Goal: Book appointment/travel/reservation

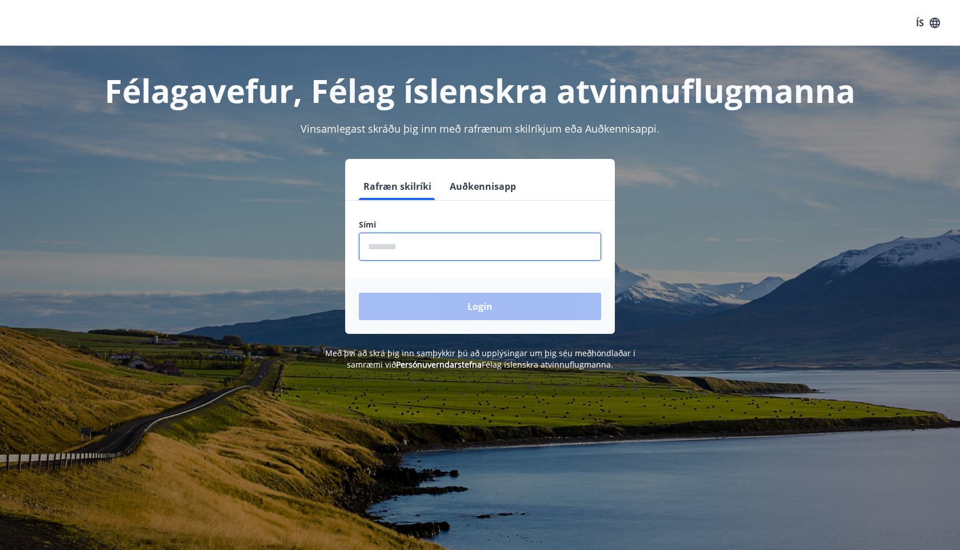
click at [404, 250] on input "phone" at bounding box center [480, 247] width 242 height 28
type input "********"
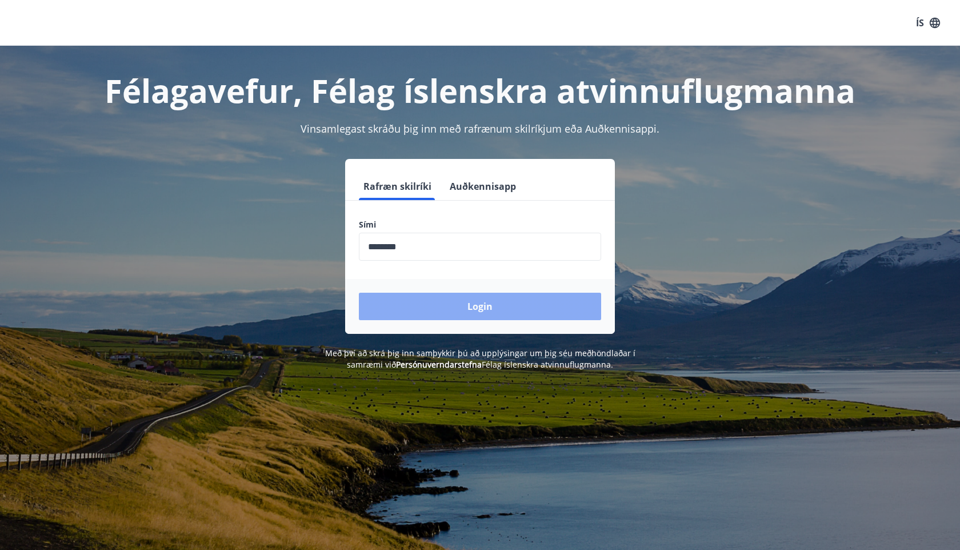
click at [440, 305] on button "Login" at bounding box center [480, 306] width 242 height 27
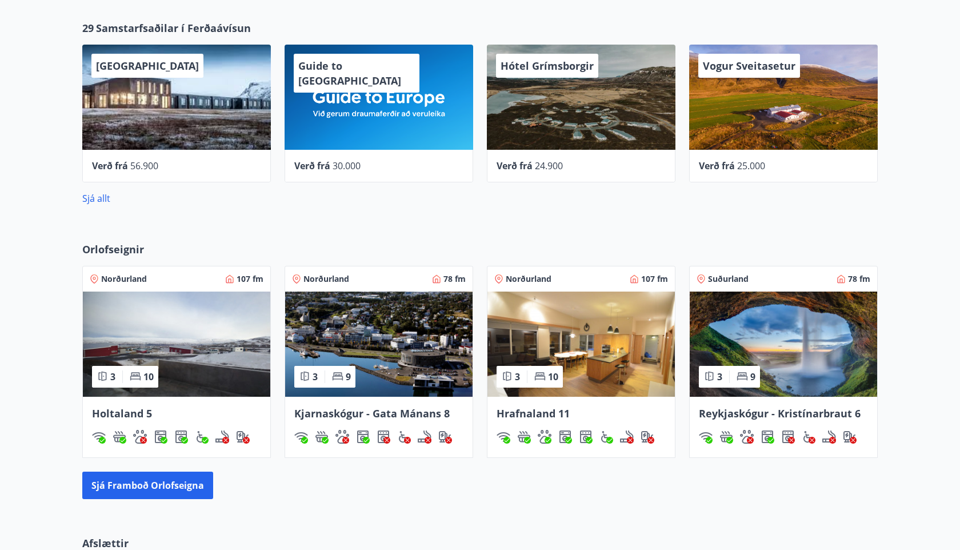
scroll to position [460, 0]
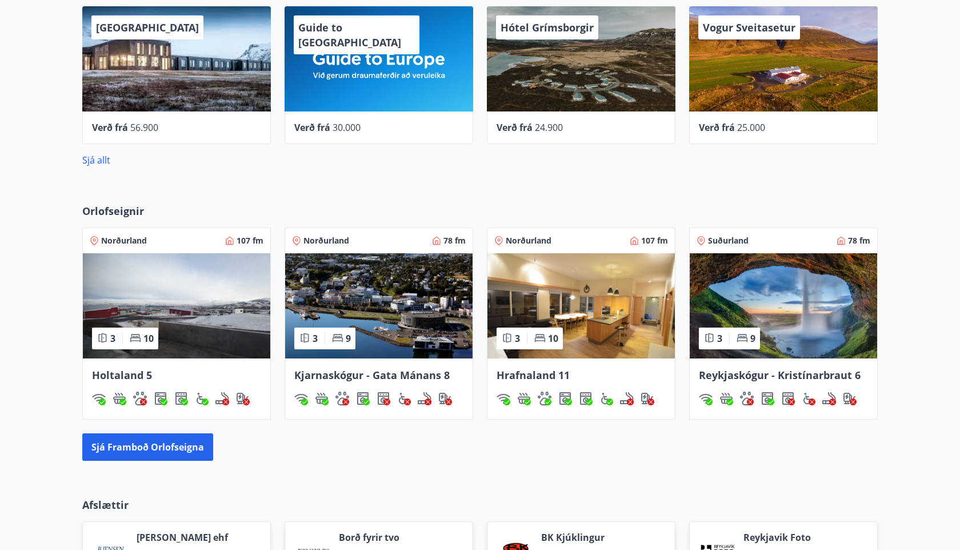
click at [371, 325] on img at bounding box center [378, 305] width 187 height 105
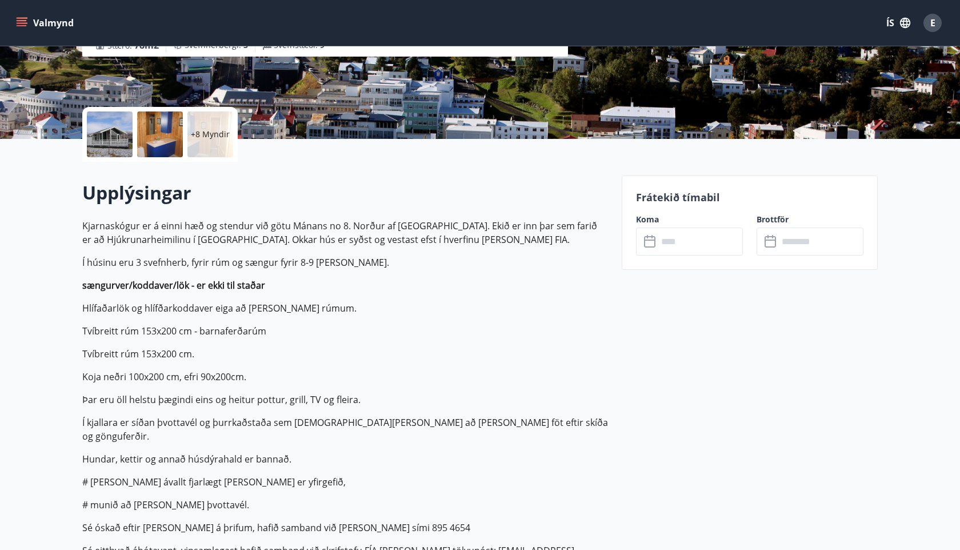
scroll to position [206, 0]
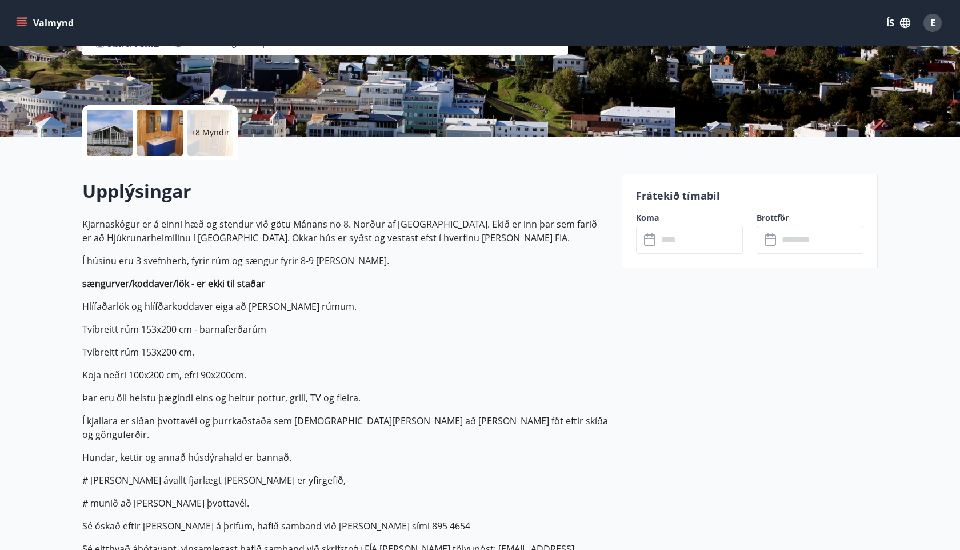
click at [663, 238] on input "text" at bounding box center [700, 240] width 85 height 28
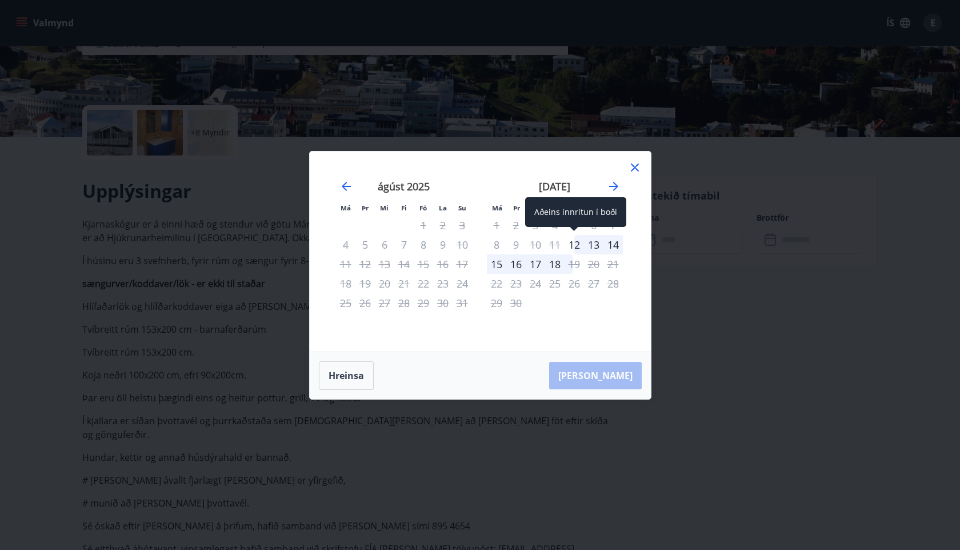
click at [578, 242] on div "12" at bounding box center [574, 244] width 19 height 19
click at [573, 262] on div "19" at bounding box center [574, 263] width 19 height 19
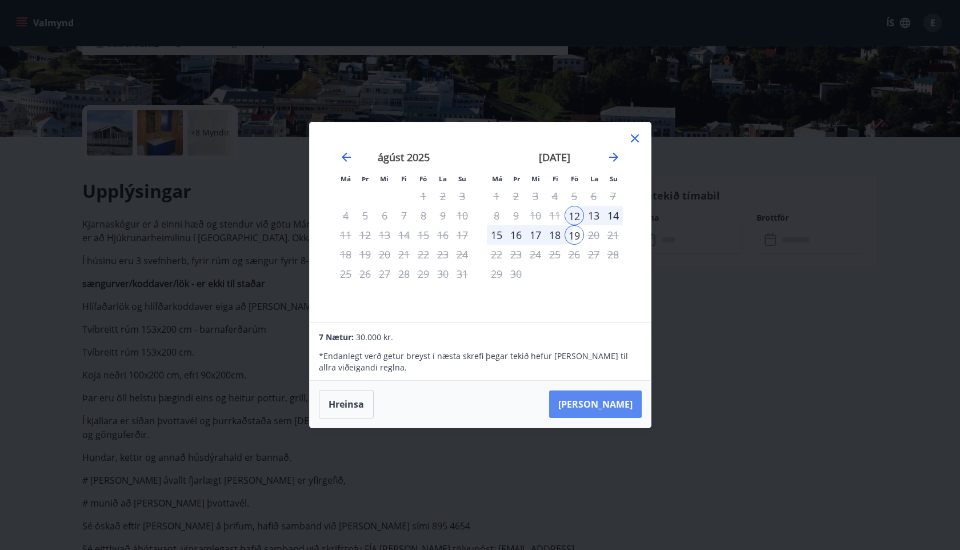
click at [602, 403] on button "Taka Frá" at bounding box center [595, 403] width 93 height 27
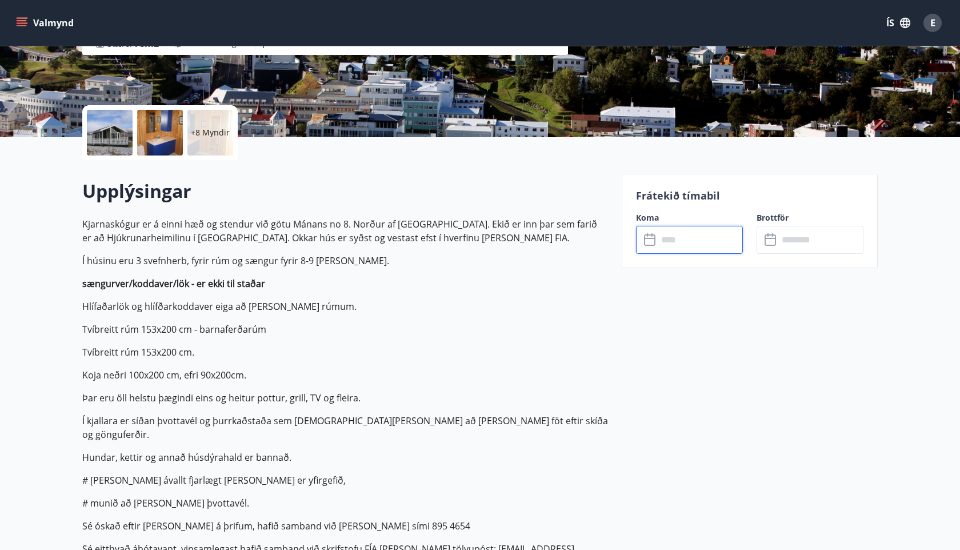
type input "******"
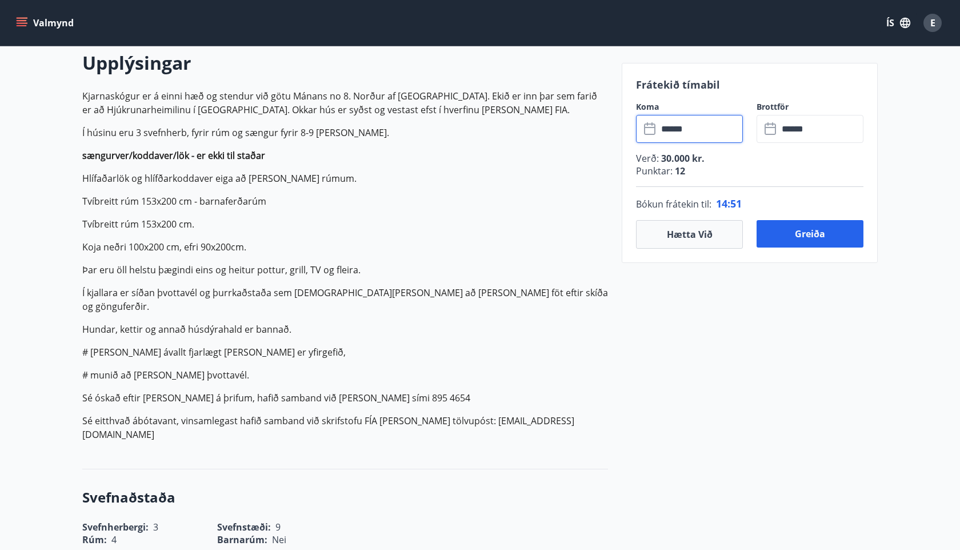
scroll to position [330, 0]
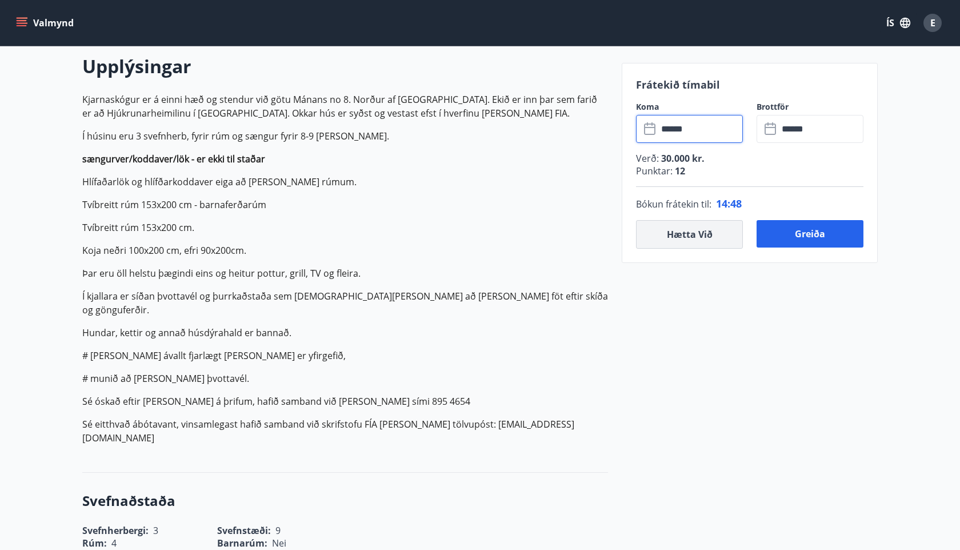
click at [677, 230] on button "Hætta við" at bounding box center [689, 234] width 107 height 29
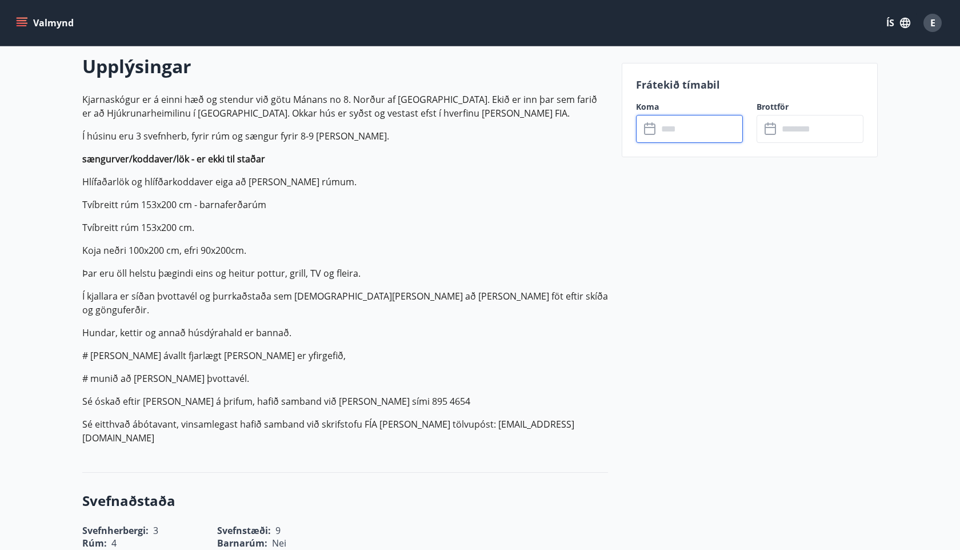
click at [690, 126] on input "text" at bounding box center [700, 129] width 85 height 28
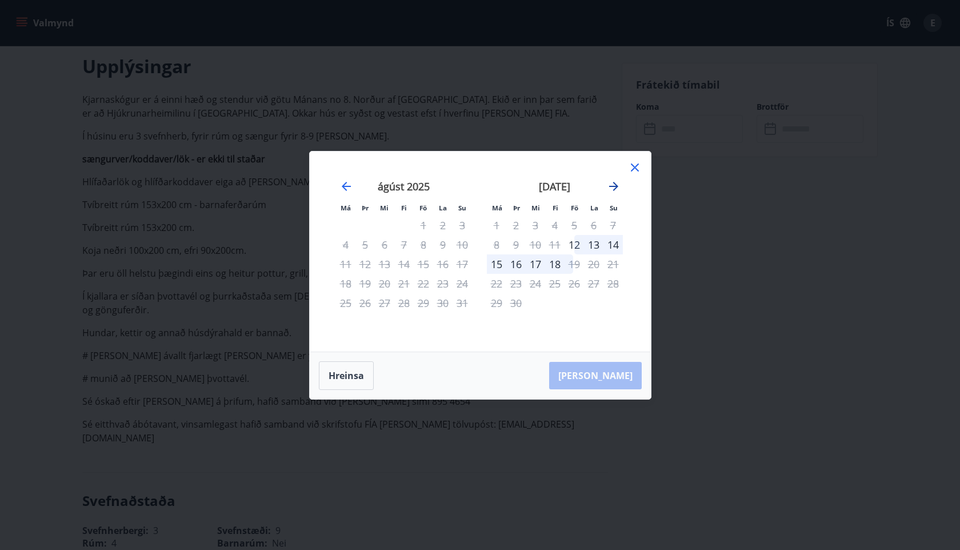
click at [611, 183] on icon "Move forward to switch to the next month." at bounding box center [614, 186] width 14 height 14
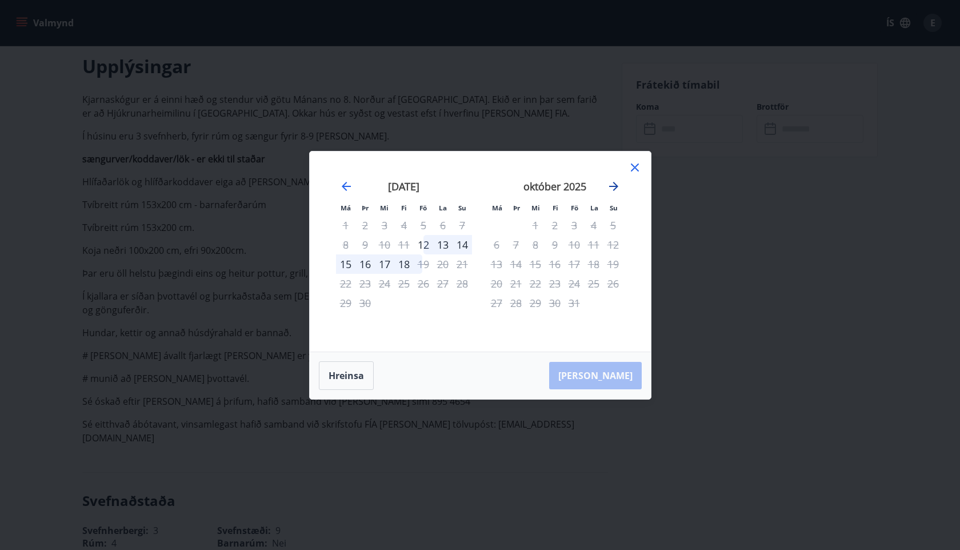
click at [611, 183] on icon "Move forward to switch to the next month." at bounding box center [614, 186] width 14 height 14
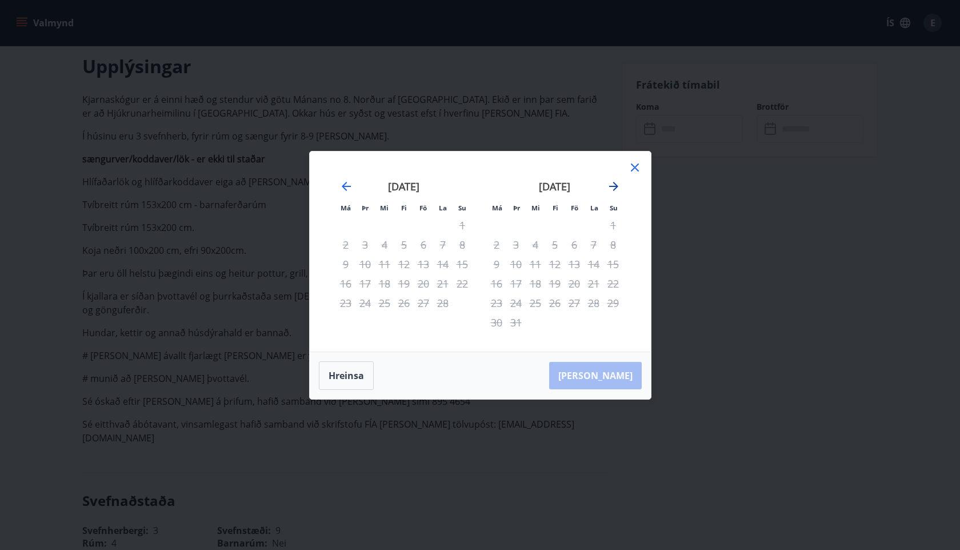
click at [611, 183] on icon "Move forward to switch to the next month." at bounding box center [614, 186] width 14 height 14
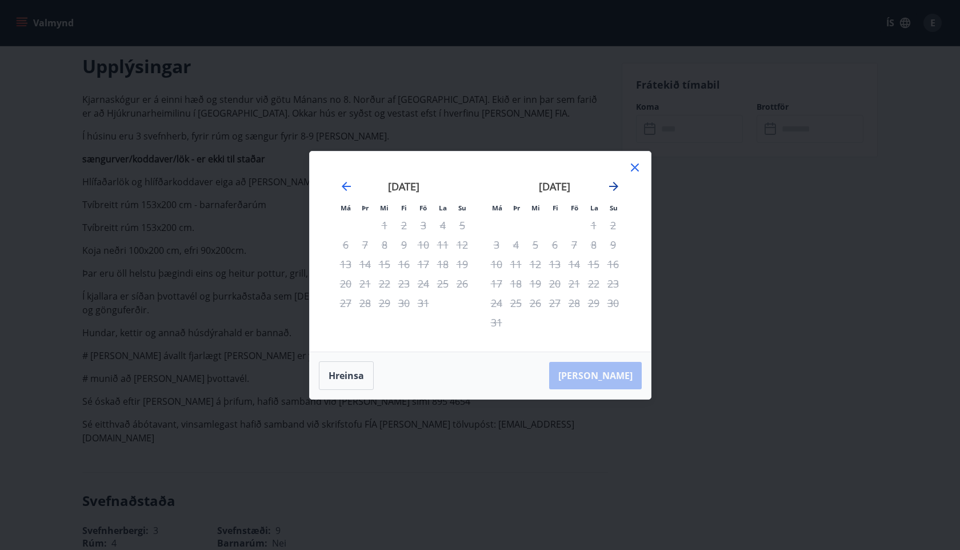
click at [611, 183] on icon "Move forward to switch to the next month." at bounding box center [614, 186] width 14 height 14
click at [633, 163] on icon at bounding box center [635, 168] width 14 height 14
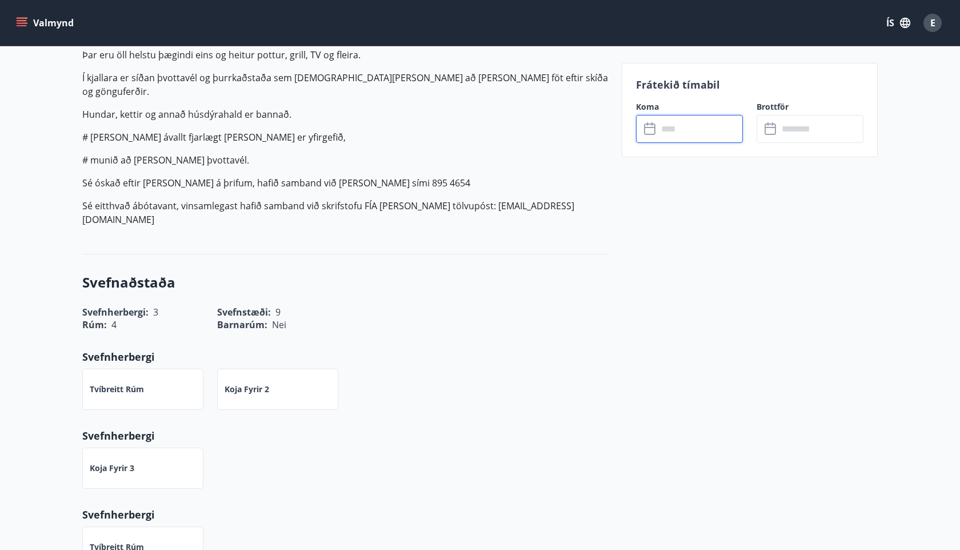
scroll to position [0, 0]
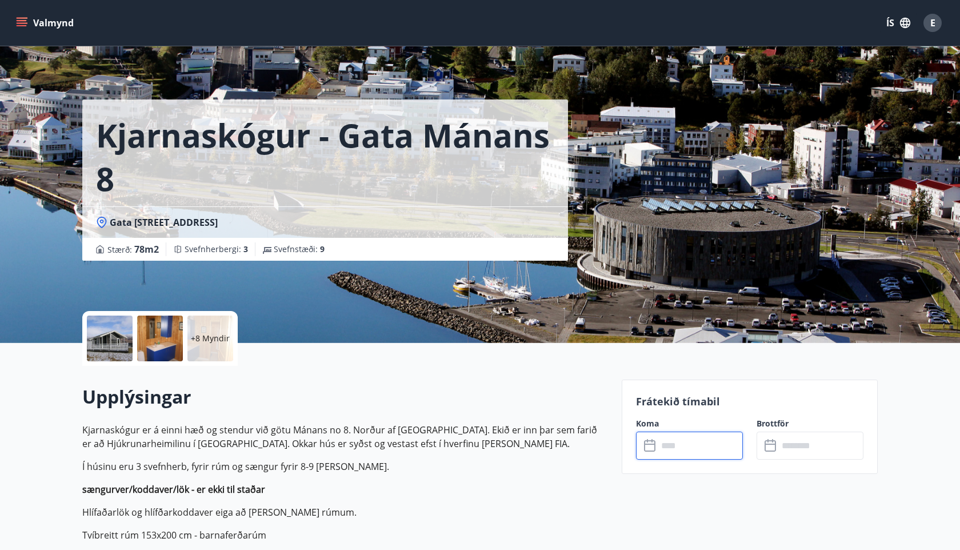
click at [23, 14] on button "Valmynd" at bounding box center [46, 23] width 65 height 21
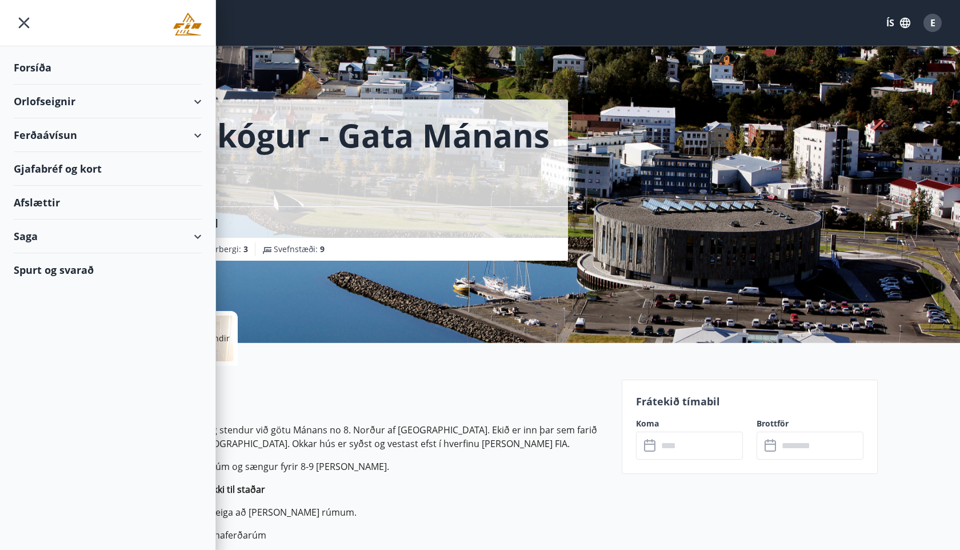
click at [55, 102] on div "Orlofseignir" at bounding box center [108, 102] width 188 height 34
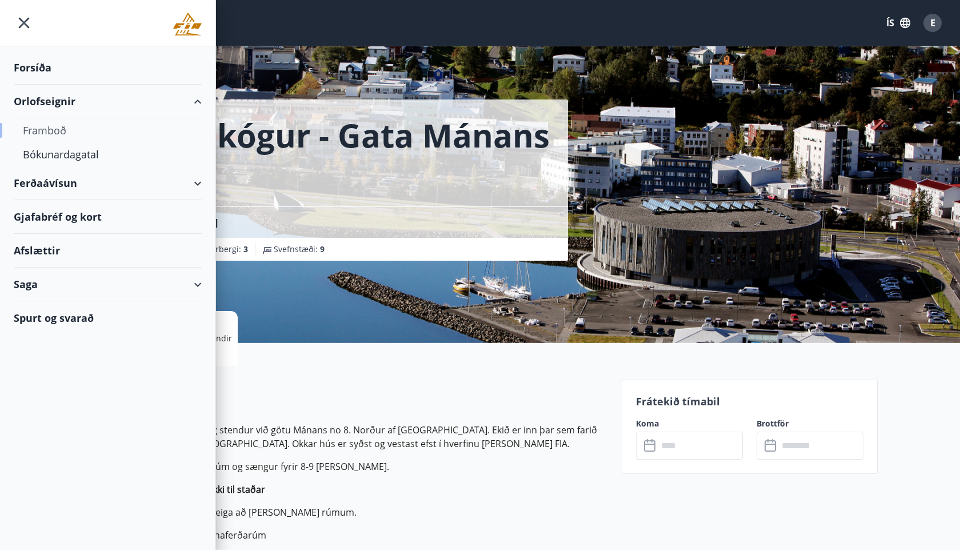
click at [52, 131] on div "Framboð" at bounding box center [108, 130] width 170 height 24
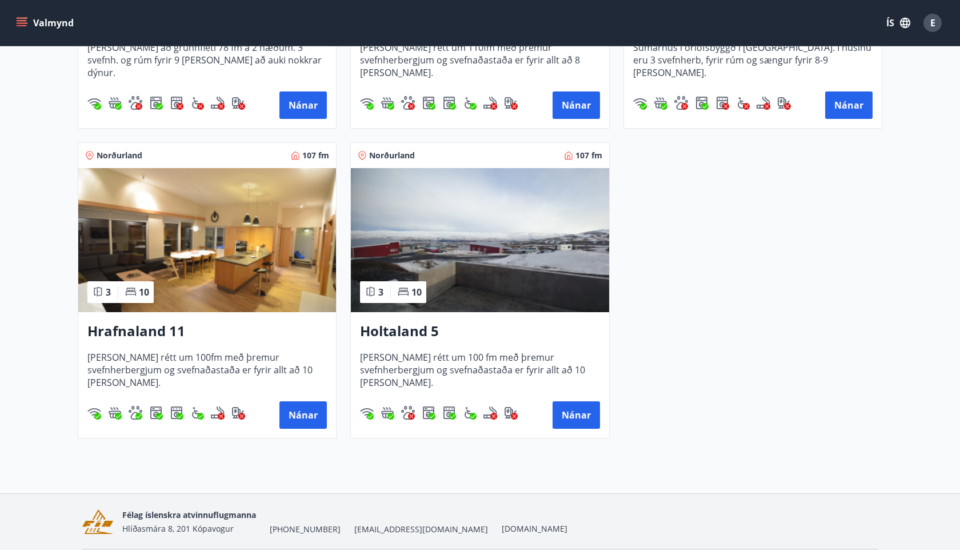
scroll to position [430, 0]
click at [201, 272] on img at bounding box center [207, 239] width 258 height 144
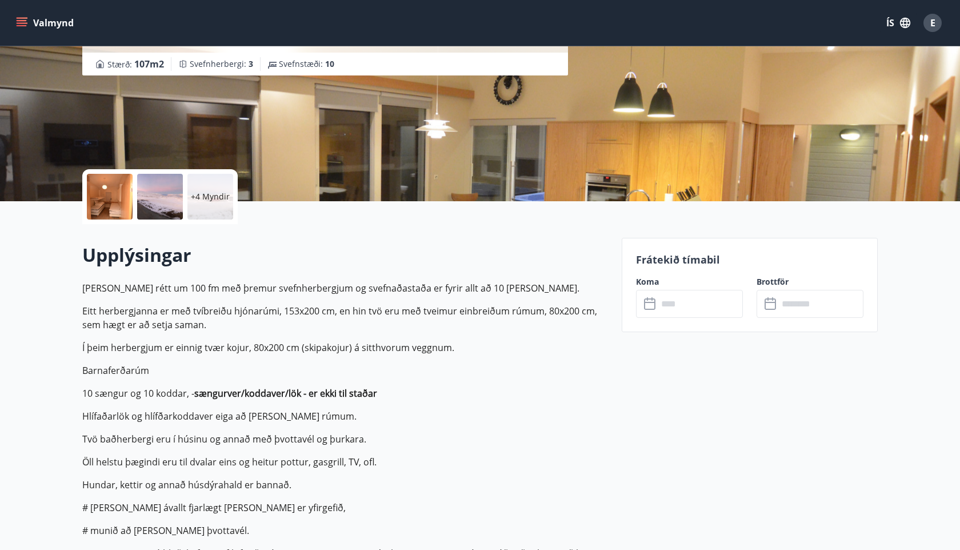
scroll to position [163, 0]
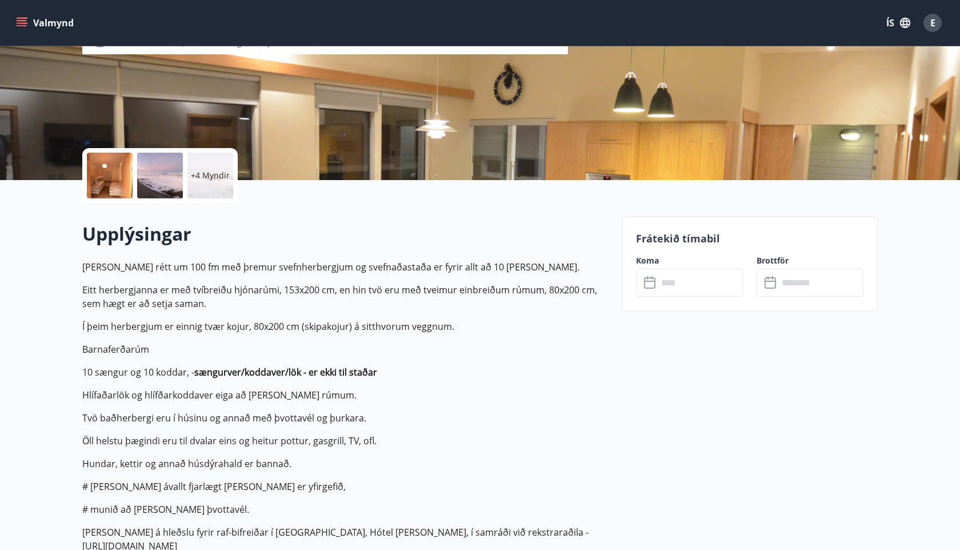
click at [687, 283] on input "text" at bounding box center [700, 283] width 85 height 28
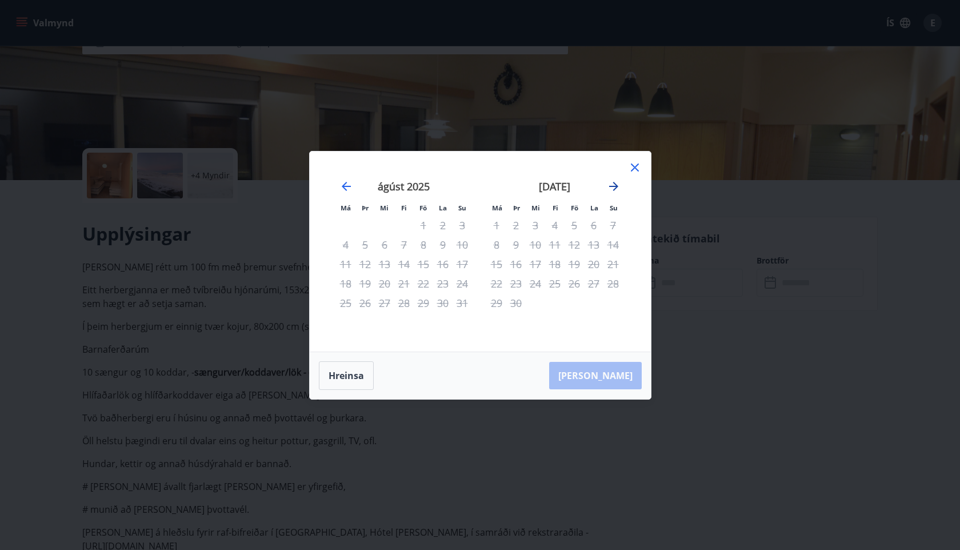
click at [611, 185] on icon "Move forward to switch to the next month." at bounding box center [614, 186] width 14 height 14
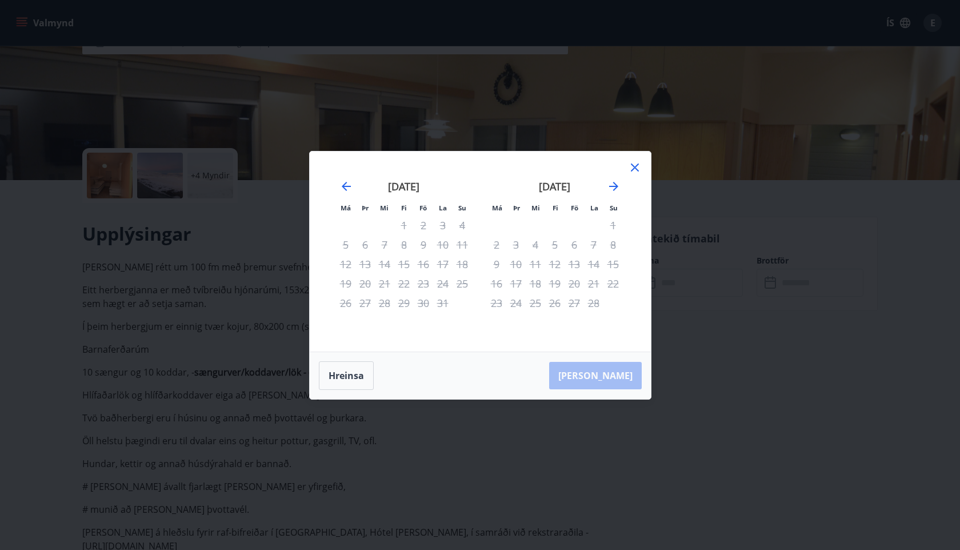
click at [634, 166] on icon at bounding box center [635, 168] width 14 height 14
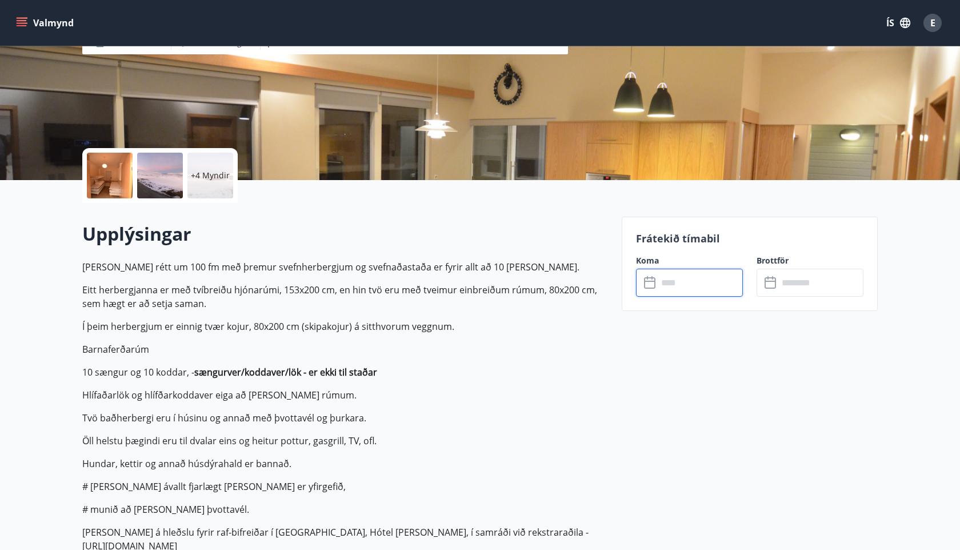
click at [210, 181] on div "+4 Myndir" at bounding box center [210, 176] width 46 height 46
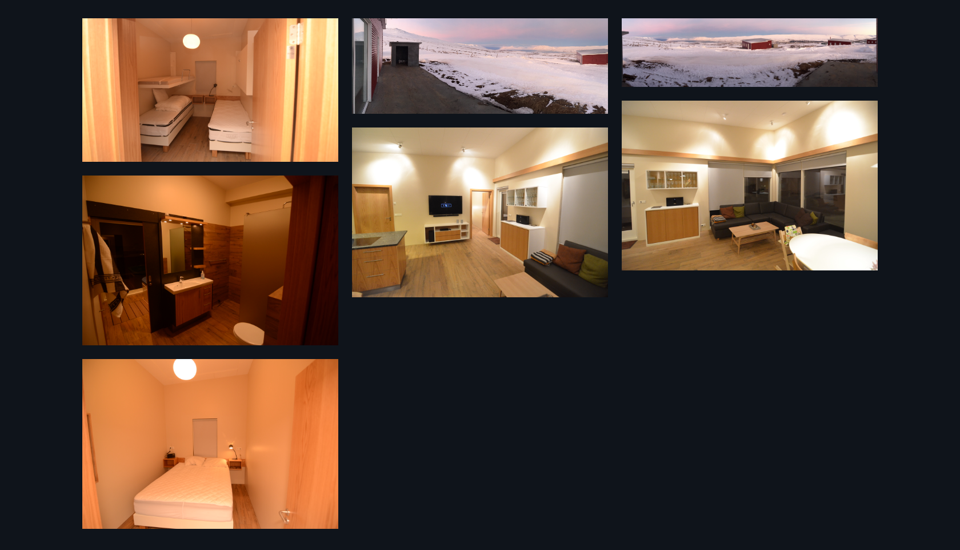
scroll to position [0, 0]
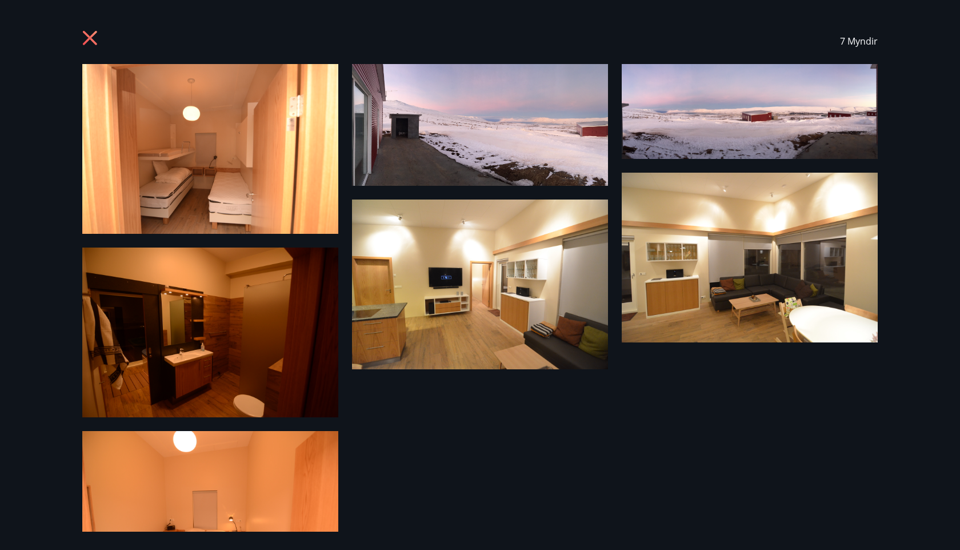
click at [96, 38] on icon at bounding box center [91, 39] width 18 height 18
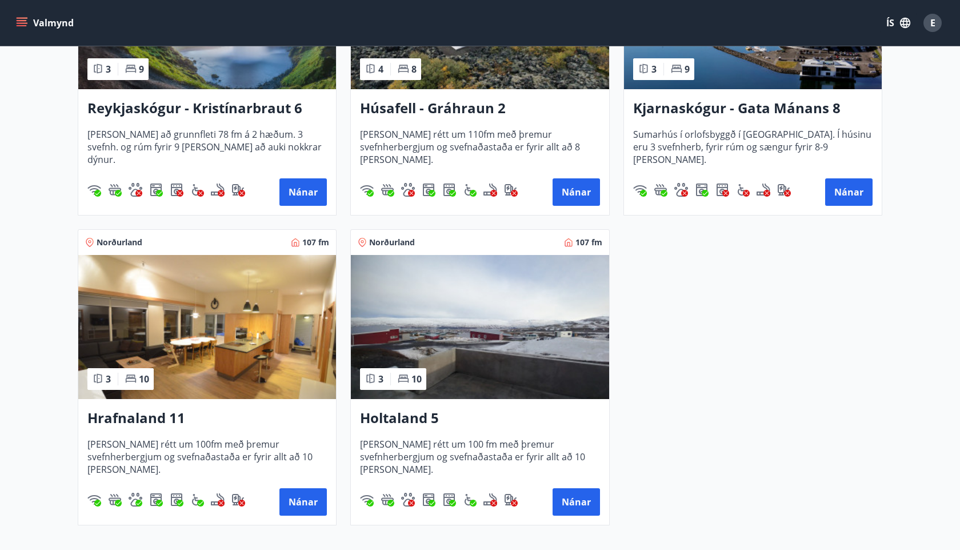
scroll to position [341, 0]
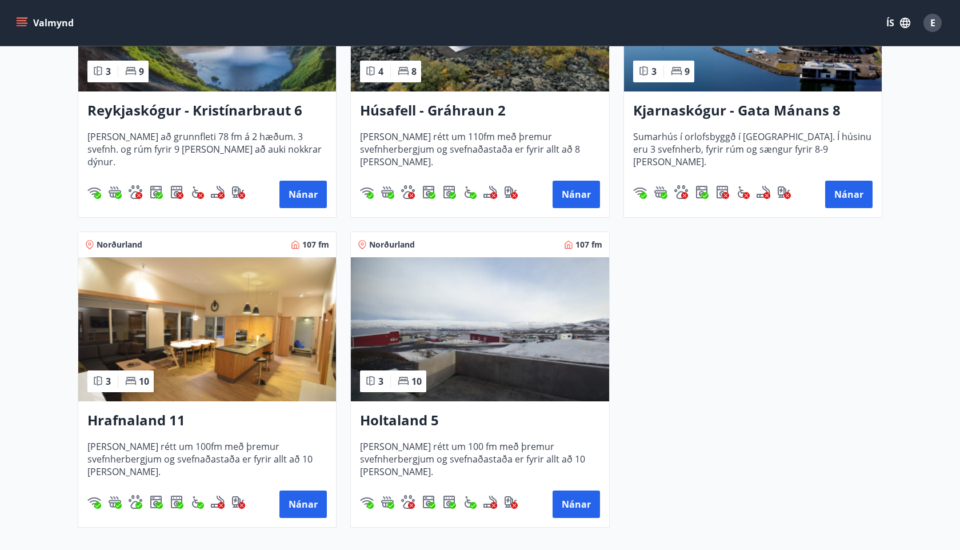
click at [235, 339] on img at bounding box center [207, 329] width 258 height 144
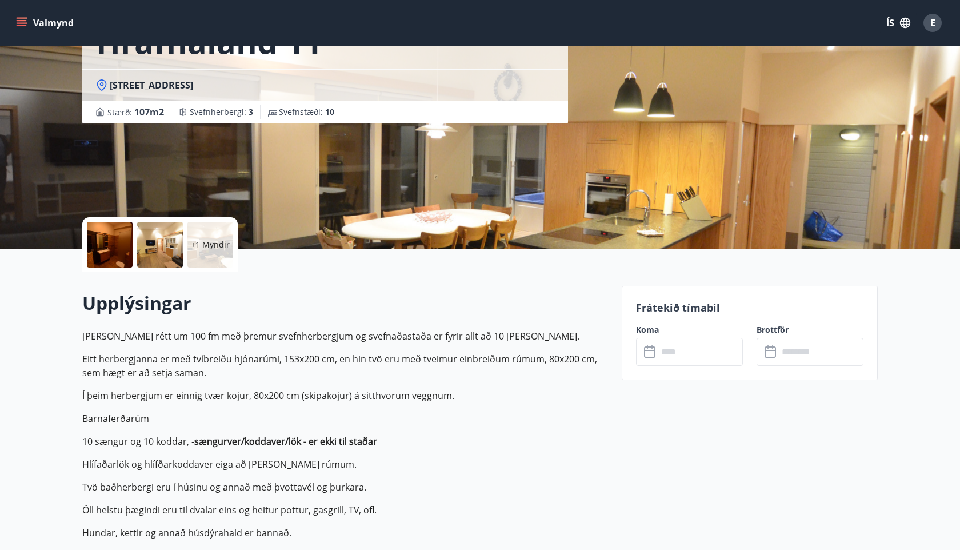
scroll to position [94, 0]
click at [665, 348] on input "text" at bounding box center [700, 351] width 85 height 28
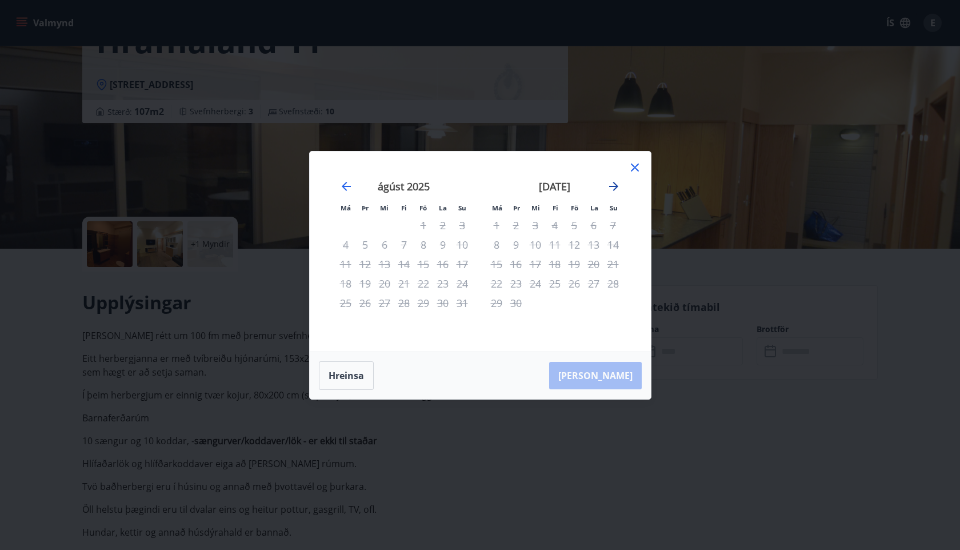
click at [618, 187] on icon "Move forward to switch to the next month." at bounding box center [614, 186] width 14 height 14
click at [640, 166] on icon at bounding box center [635, 168] width 14 height 14
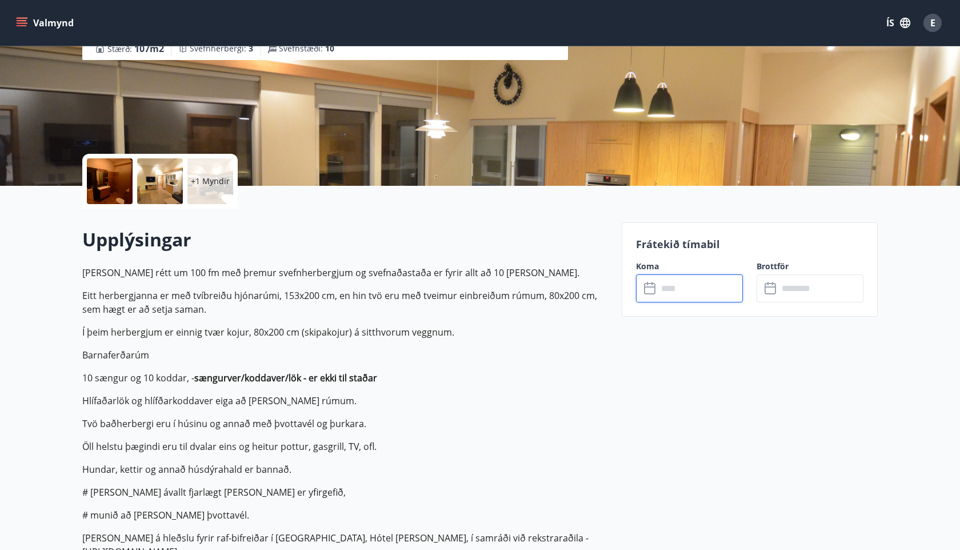
scroll to position [178, 0]
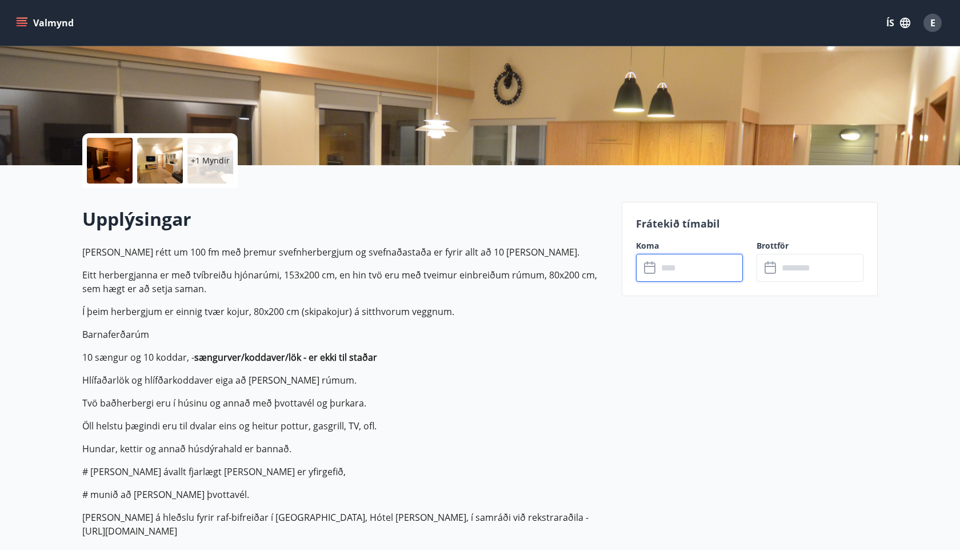
click at [709, 269] on input "text" at bounding box center [700, 268] width 85 height 28
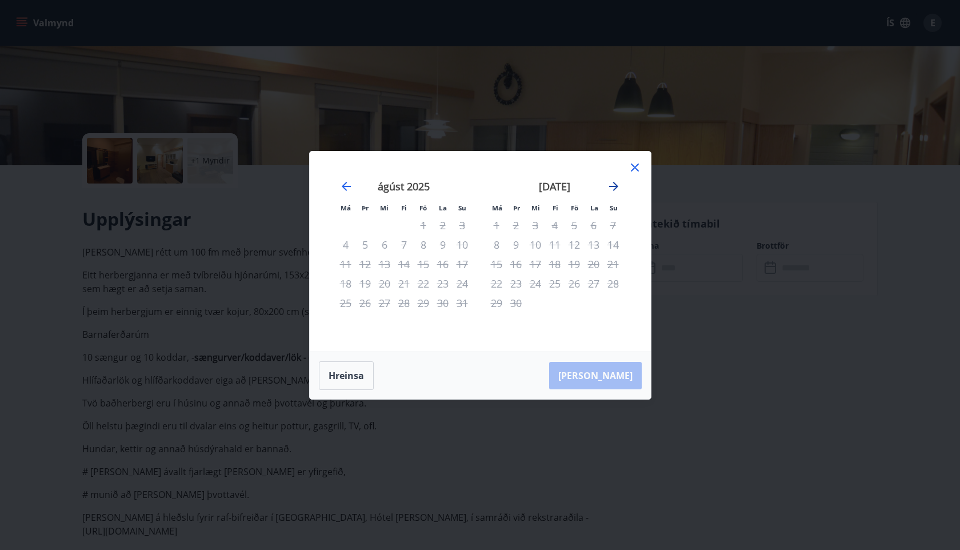
click at [618, 186] on icon "Move forward to switch to the next month." at bounding box center [614, 186] width 14 height 14
click at [617, 189] on icon "Move forward to switch to the next month." at bounding box center [614, 186] width 14 height 14
click at [632, 166] on icon at bounding box center [635, 168] width 14 height 14
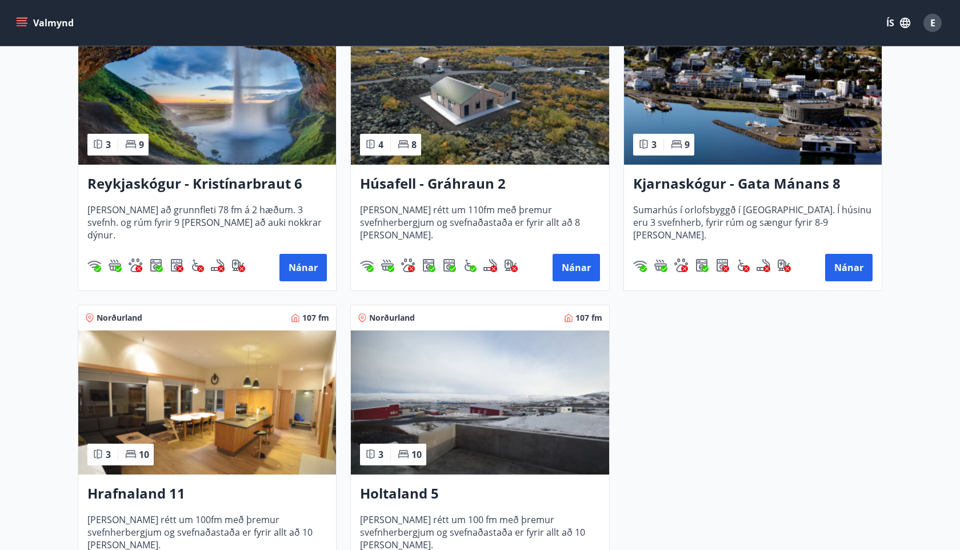
scroll to position [469, 0]
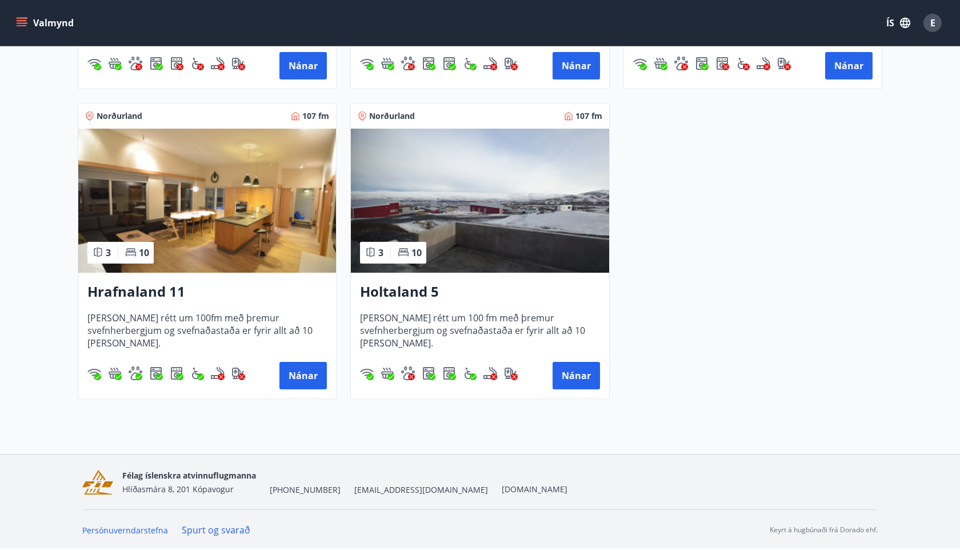
click at [458, 230] on img at bounding box center [480, 201] width 258 height 144
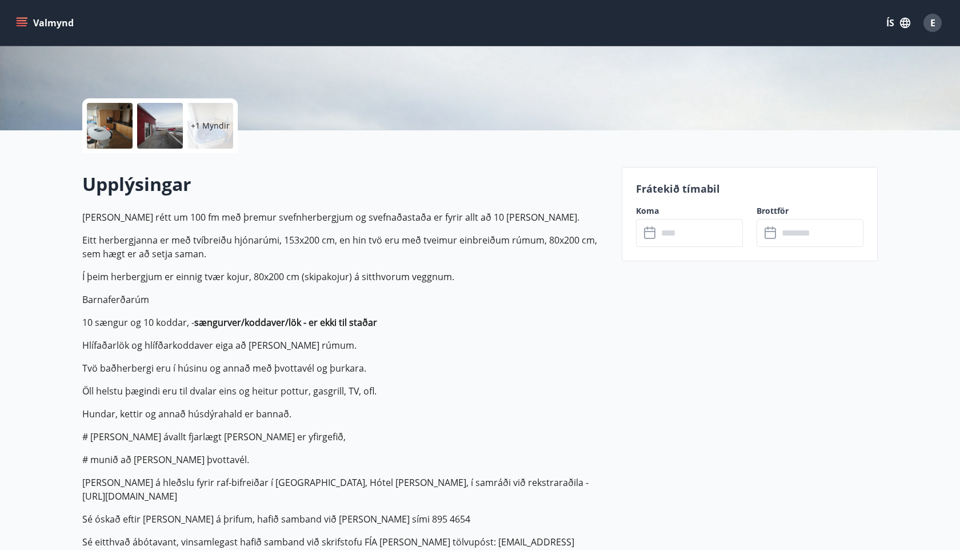
scroll to position [214, 0]
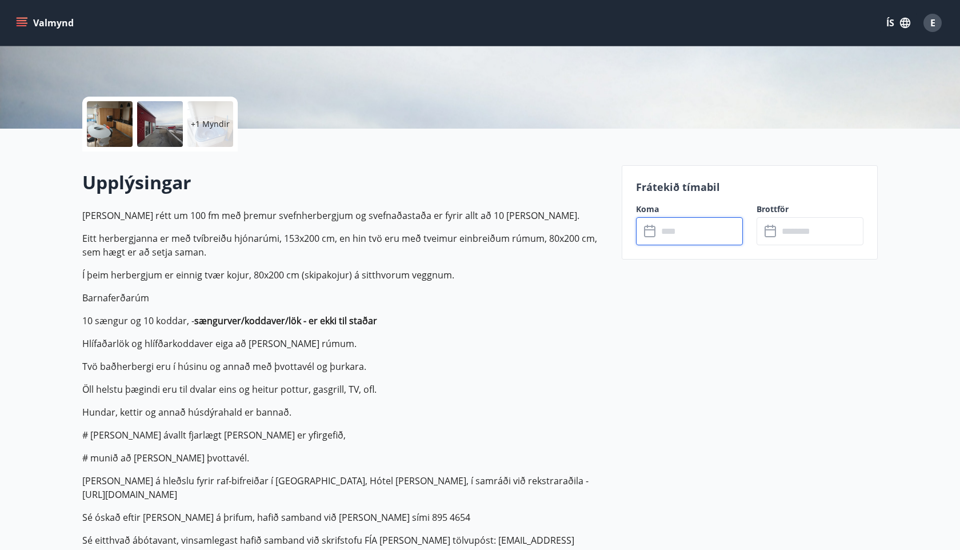
click at [668, 231] on input "text" at bounding box center [700, 231] width 85 height 28
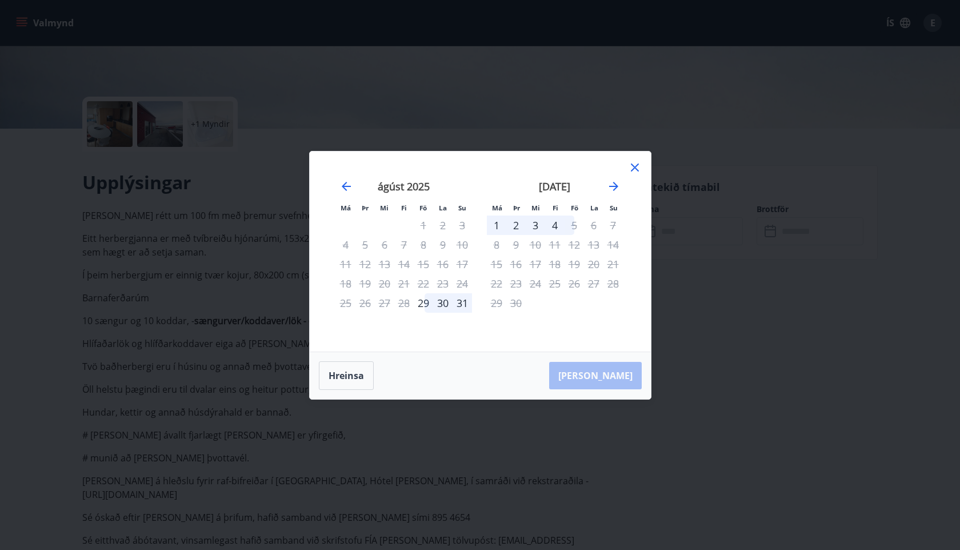
click at [500, 226] on div "1" at bounding box center [496, 224] width 19 height 19
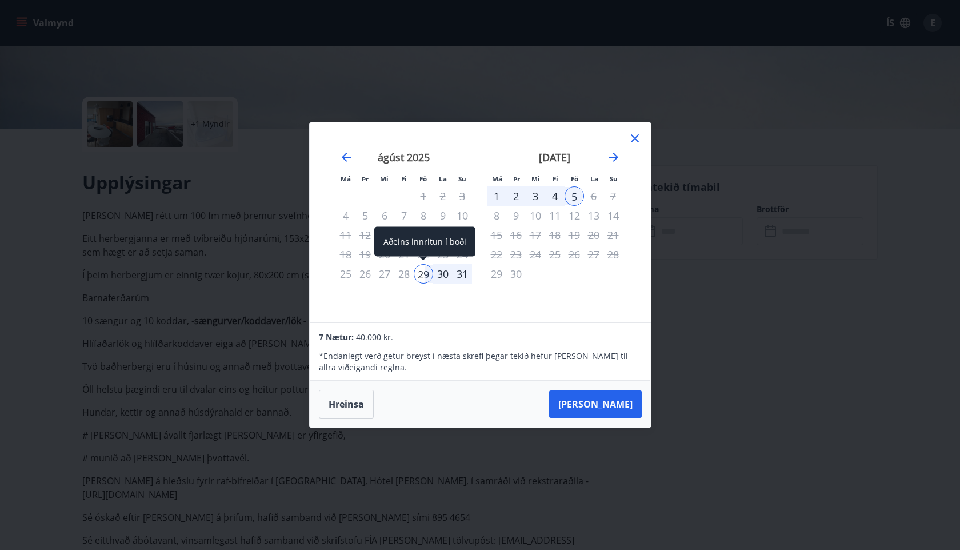
click at [421, 273] on div "29" at bounding box center [423, 273] width 19 height 19
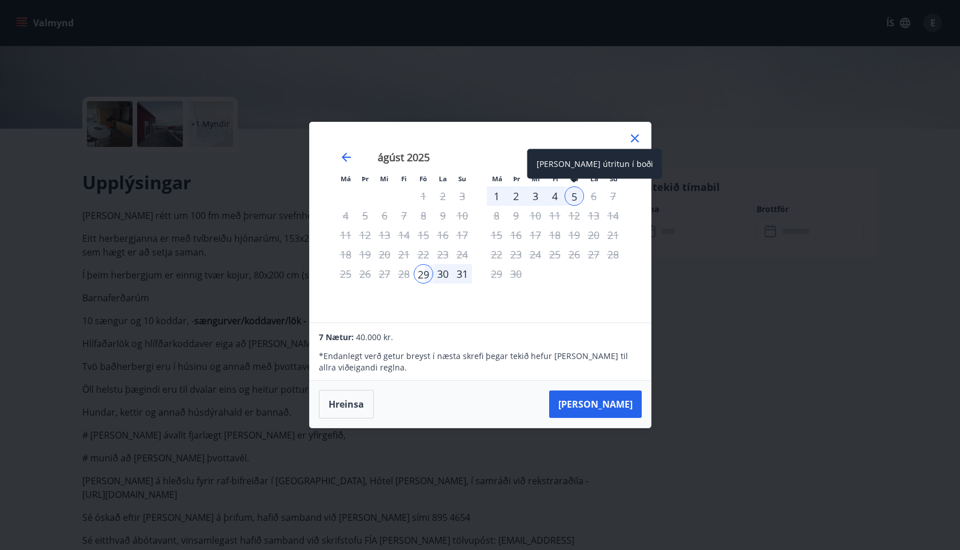
click at [574, 199] on div "5" at bounding box center [574, 195] width 19 height 19
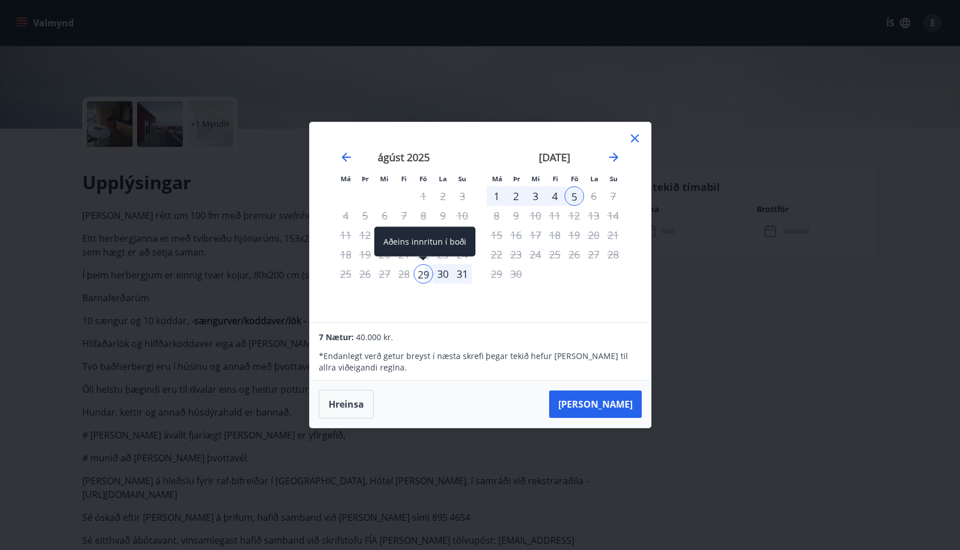
click at [422, 273] on div "29" at bounding box center [423, 273] width 19 height 19
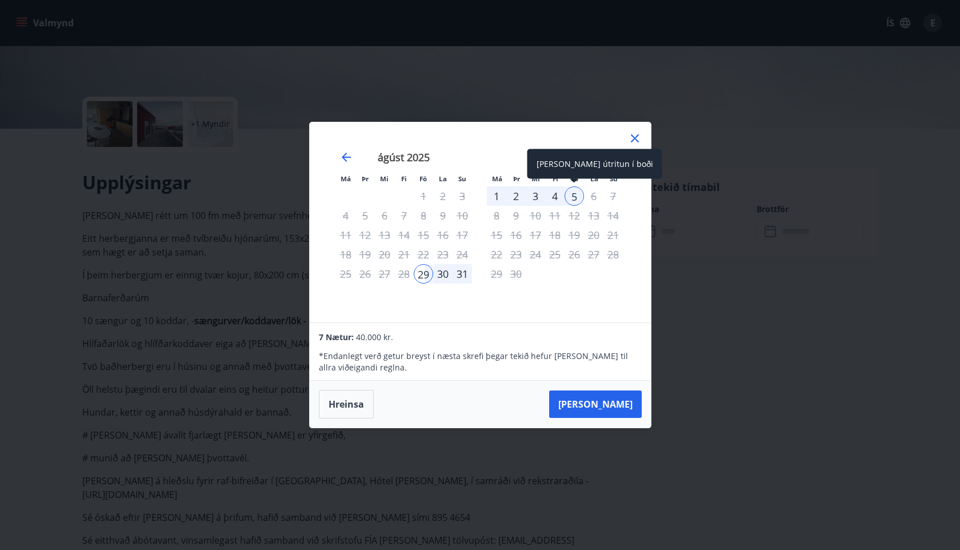
click at [573, 197] on div "5" at bounding box center [574, 195] width 19 height 19
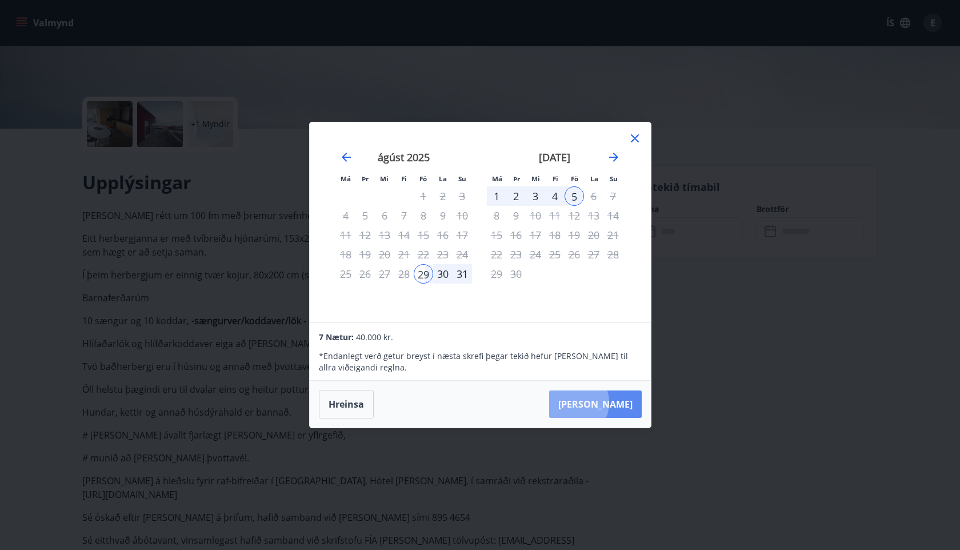
click at [606, 402] on button "Taka Frá" at bounding box center [595, 403] width 93 height 27
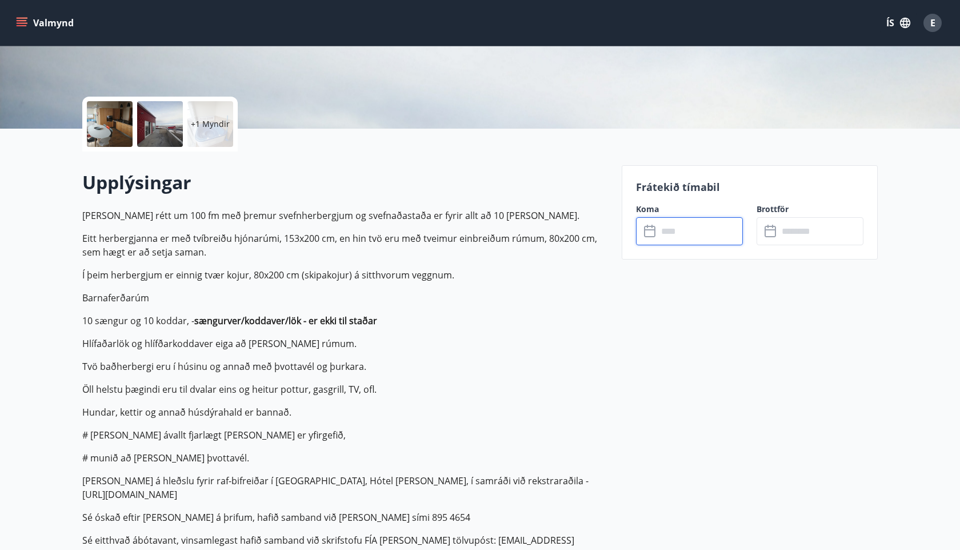
type input "******"
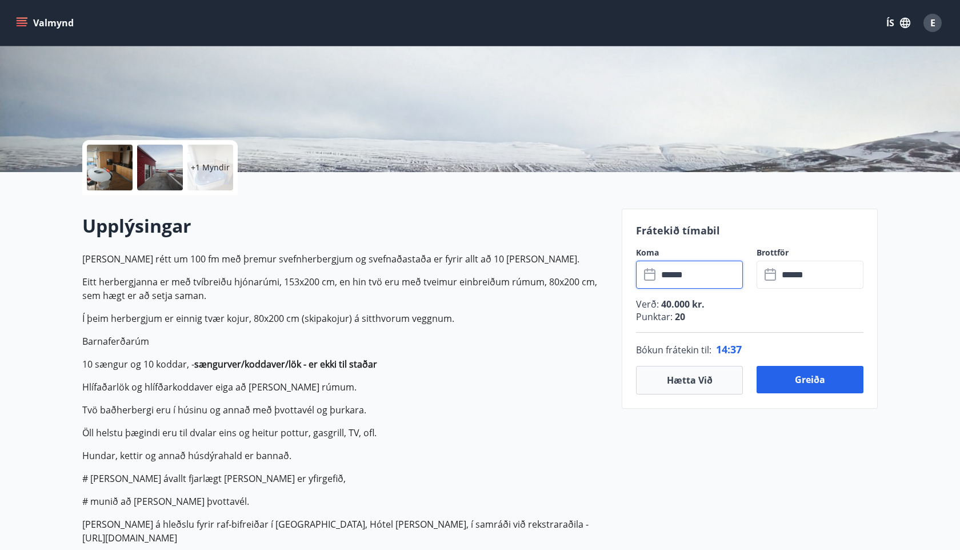
scroll to position [0, 0]
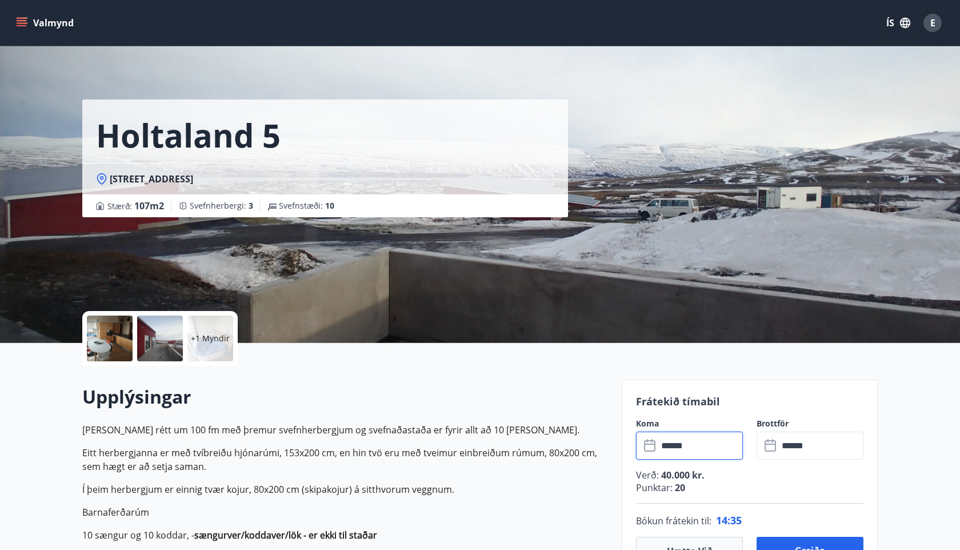
click at [125, 328] on div at bounding box center [110, 339] width 46 height 46
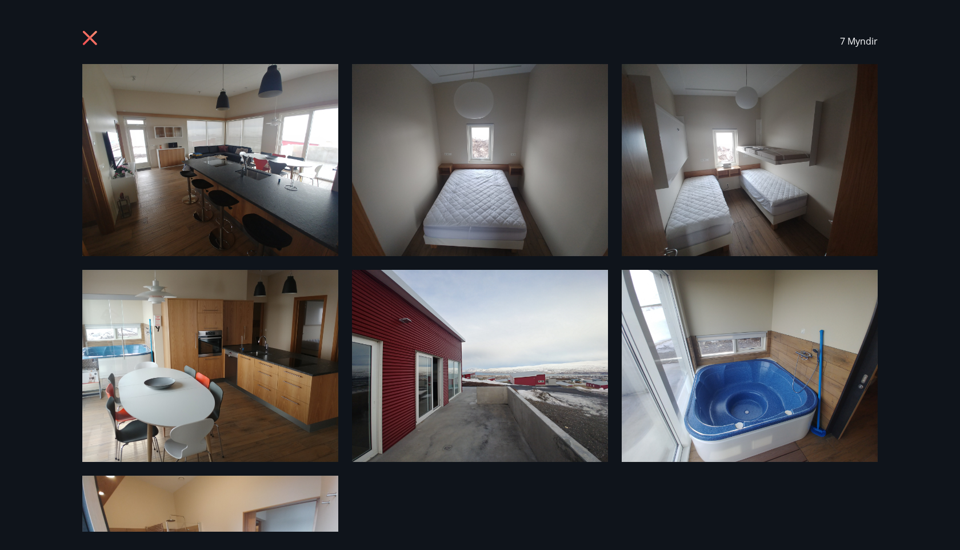
click at [89, 38] on icon at bounding box center [90, 38] width 14 height 14
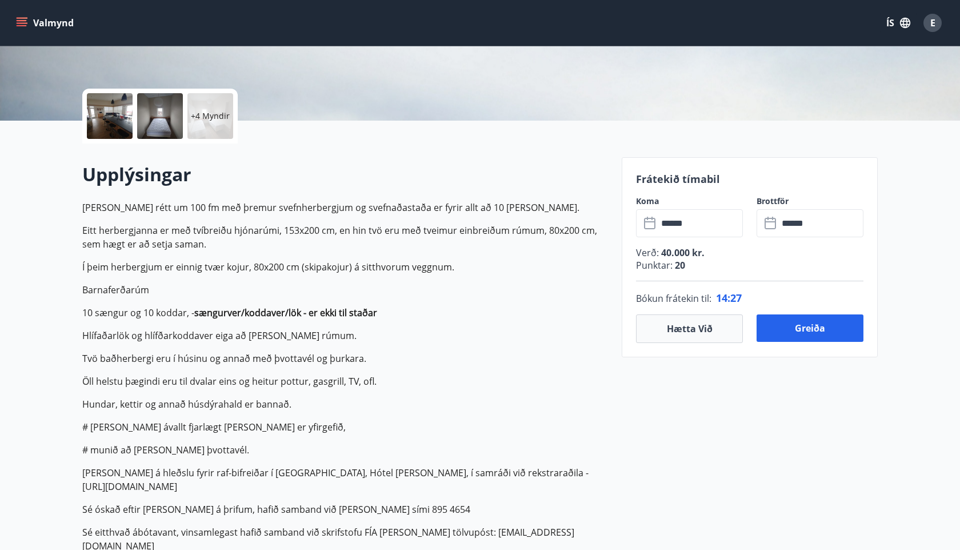
scroll to position [221, 0]
click at [725, 330] on button "Hætta við" at bounding box center [689, 330] width 107 height 29
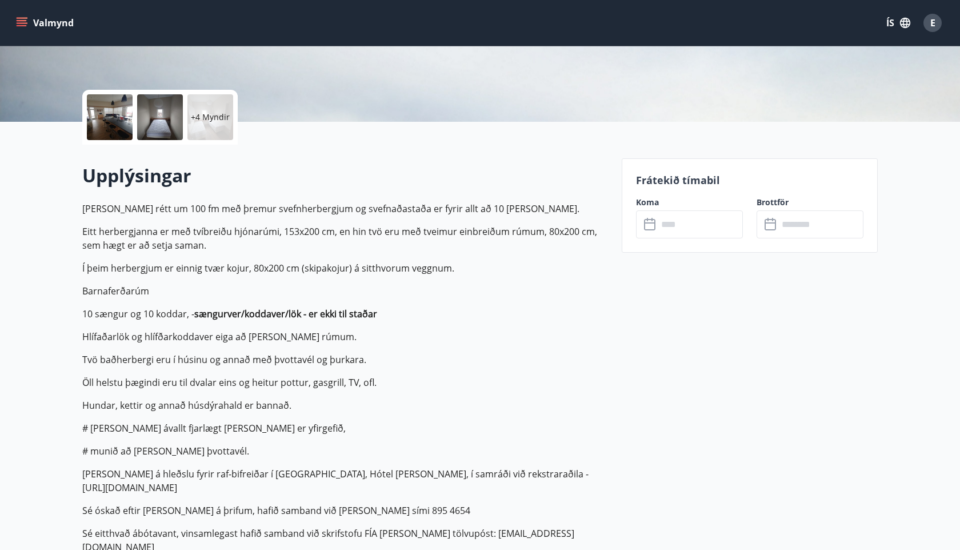
click at [50, 15] on button "Valmynd" at bounding box center [46, 23] width 65 height 21
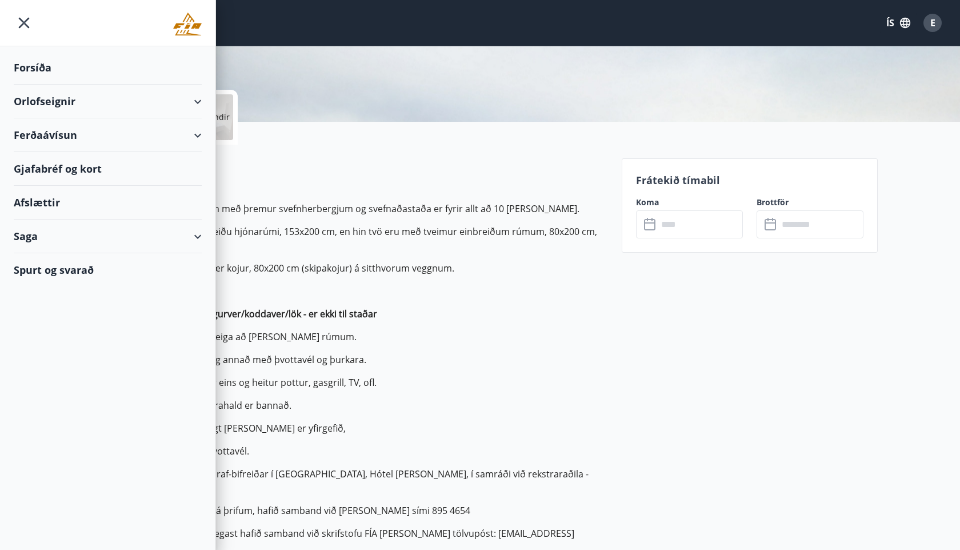
click at [49, 92] on div "Orlofseignir" at bounding box center [108, 102] width 188 height 34
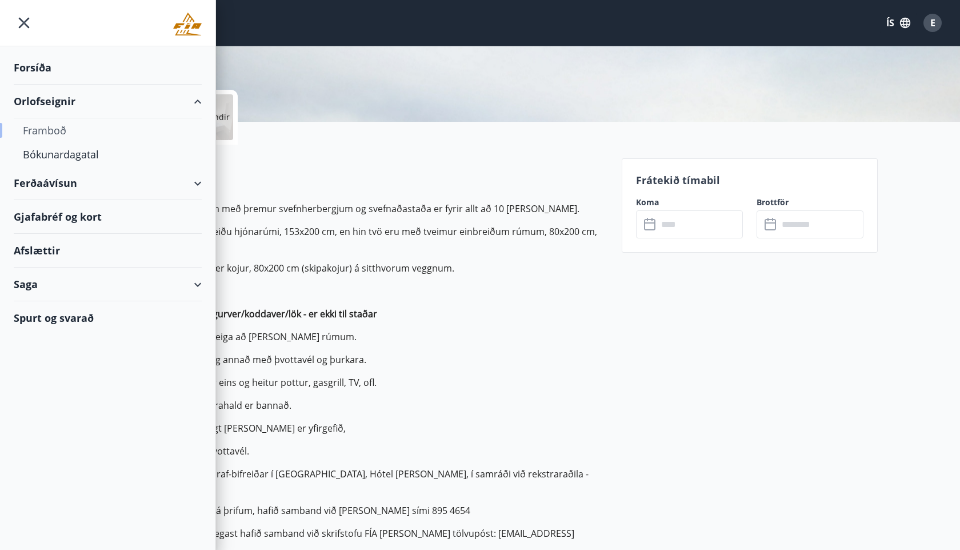
click at [49, 131] on div "Framboð" at bounding box center [108, 130] width 170 height 24
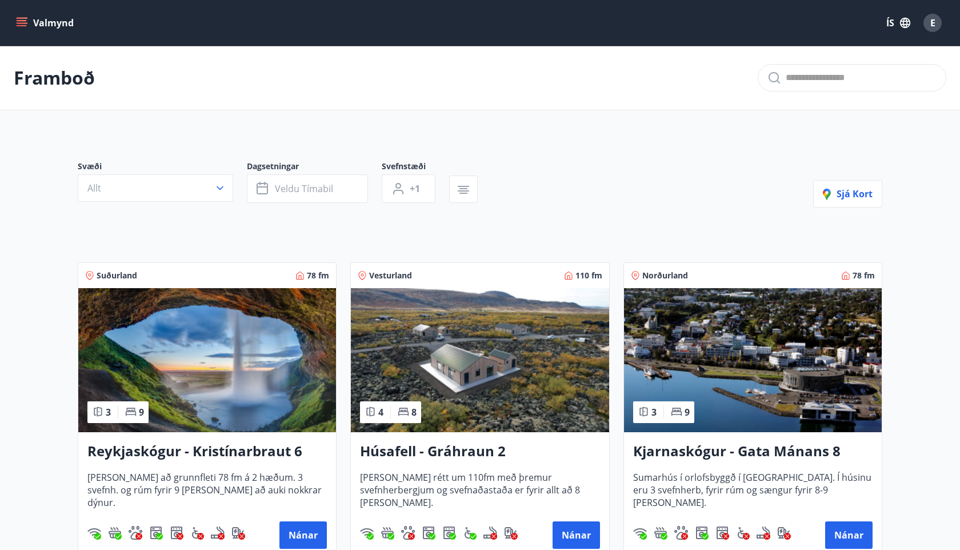
scroll to position [469, 0]
